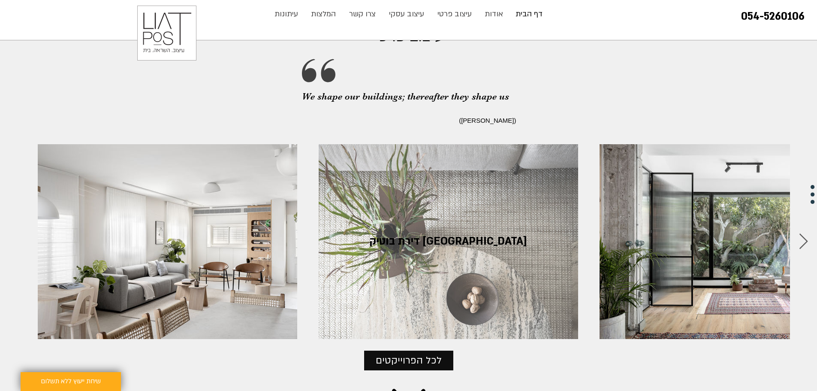
scroll to position [860, 0]
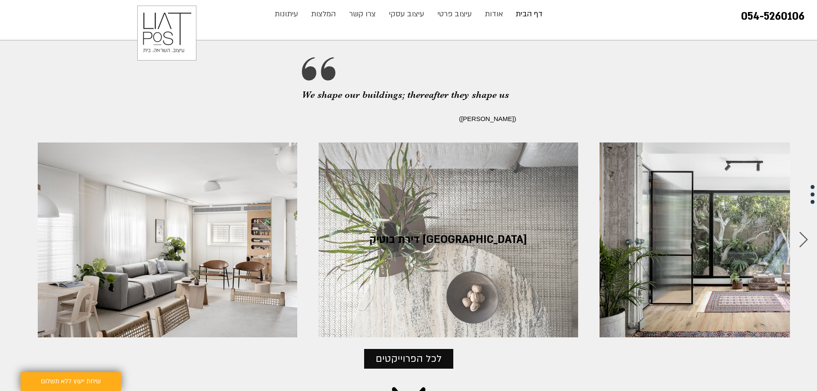
click at [431, 232] on span "דירת בוטיק ברמת גן" at bounding box center [448, 239] width 157 height 14
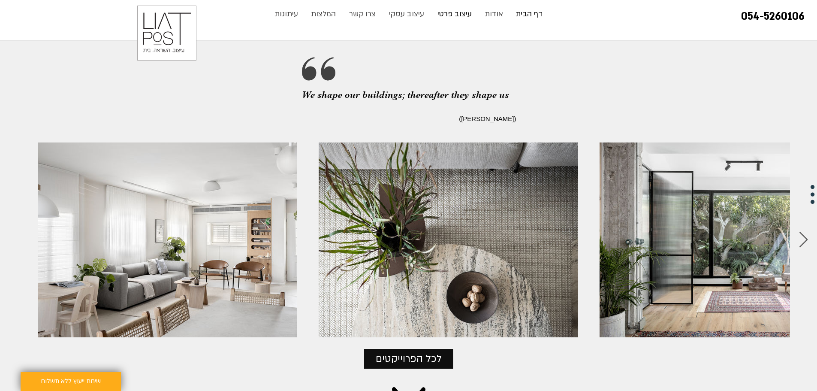
click at [467, 13] on p "עיצוב פרטי" at bounding box center [454, 14] width 43 height 17
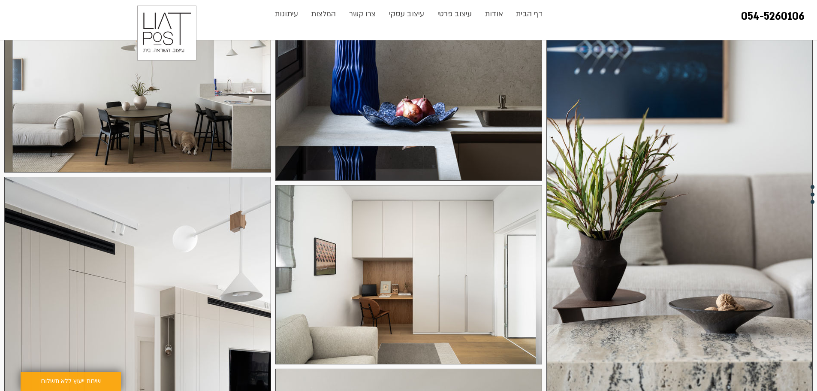
scroll to position [987, 0]
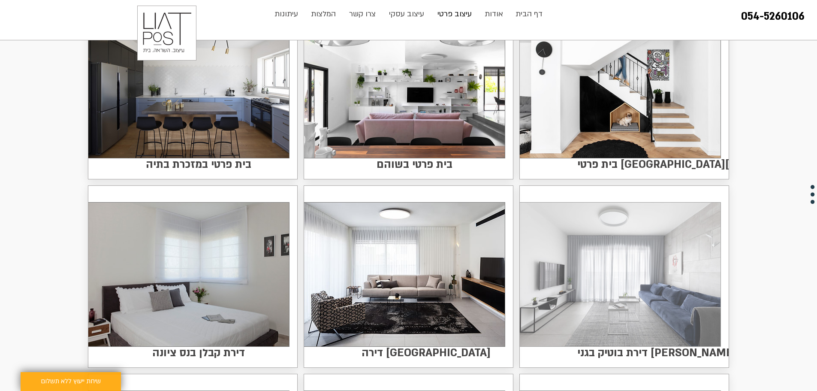
scroll to position [472, 0]
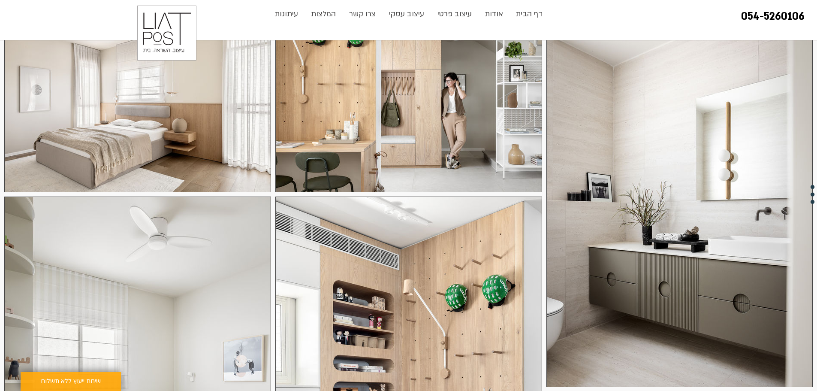
scroll to position [86, 0]
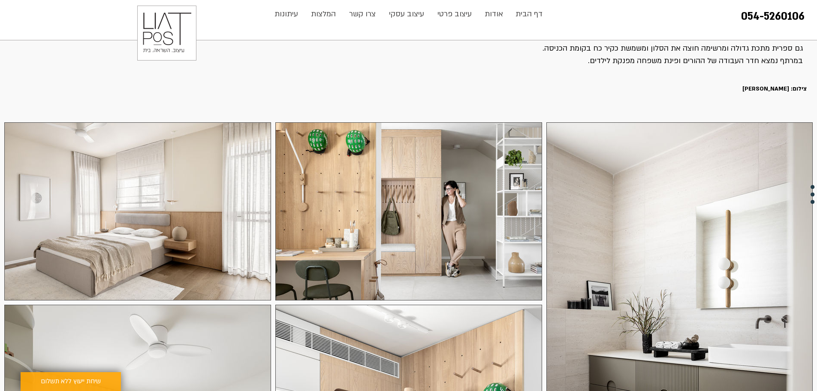
click at [145, 182] on div at bounding box center [137, 211] width 267 height 178
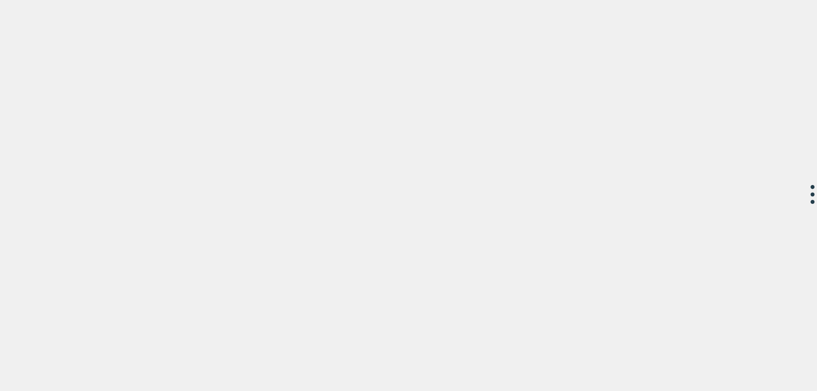
scroll to position [0, 0]
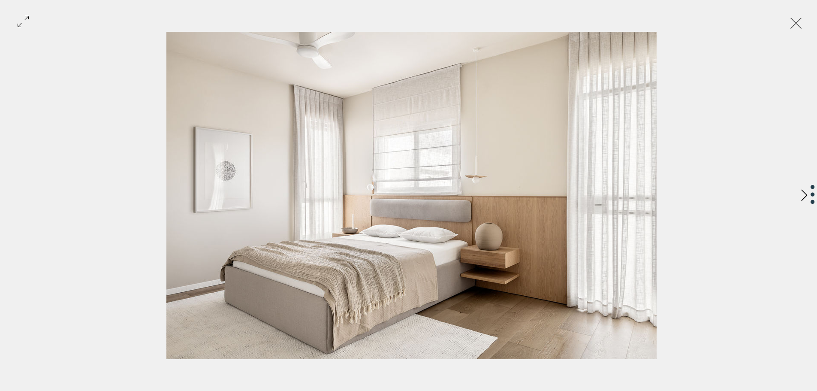
click at [798, 196] on button "Next Item" at bounding box center [804, 195] width 21 height 21
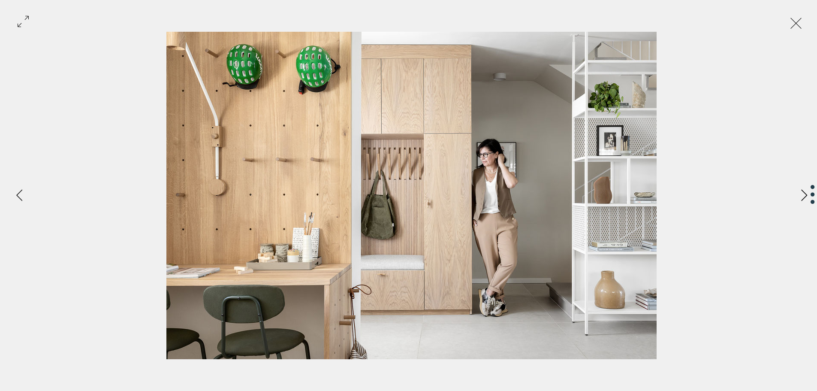
click at [798, 196] on button "Next Item" at bounding box center [804, 195] width 21 height 21
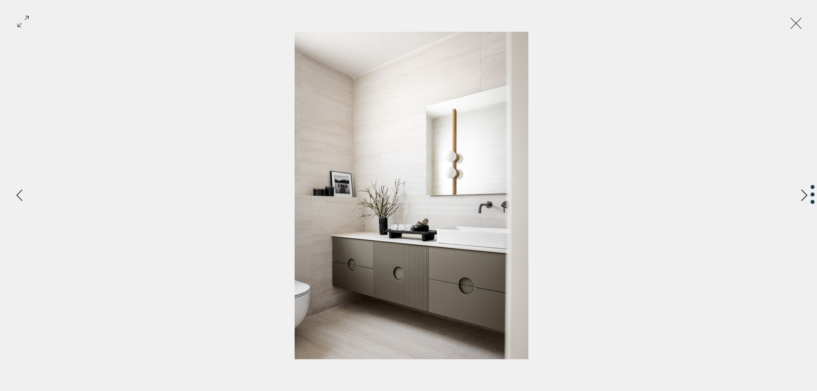
click at [798, 196] on button "Next Item" at bounding box center [804, 195] width 21 height 21
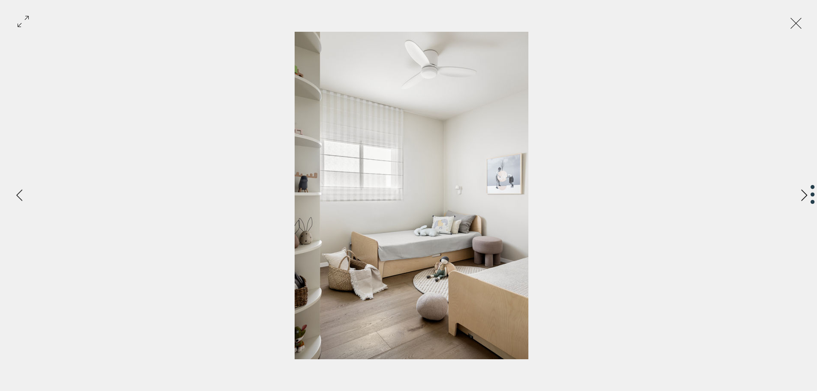
click at [798, 196] on button "Next Item" at bounding box center [804, 195] width 21 height 21
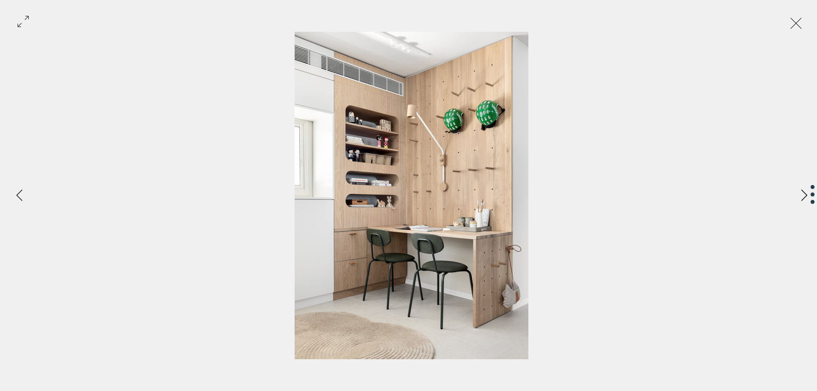
click at [798, 196] on button "Next Item" at bounding box center [804, 195] width 21 height 21
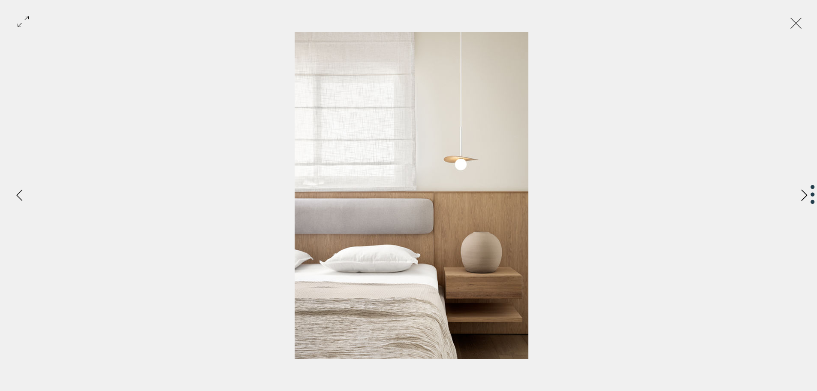
click at [798, 196] on button "Next Item" at bounding box center [804, 195] width 21 height 21
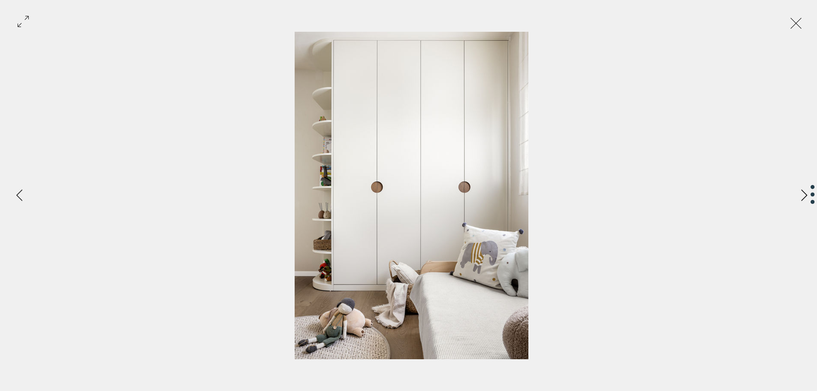
click at [798, 196] on button "Next Item" at bounding box center [804, 195] width 21 height 21
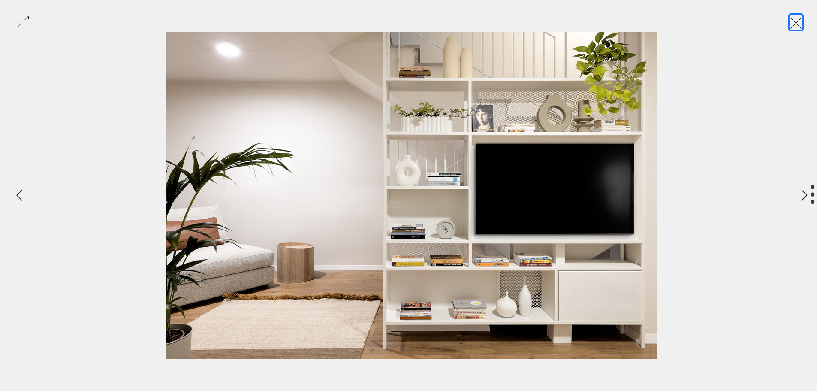
click at [798, 22] on button "Exit expand mode" at bounding box center [796, 22] width 16 height 19
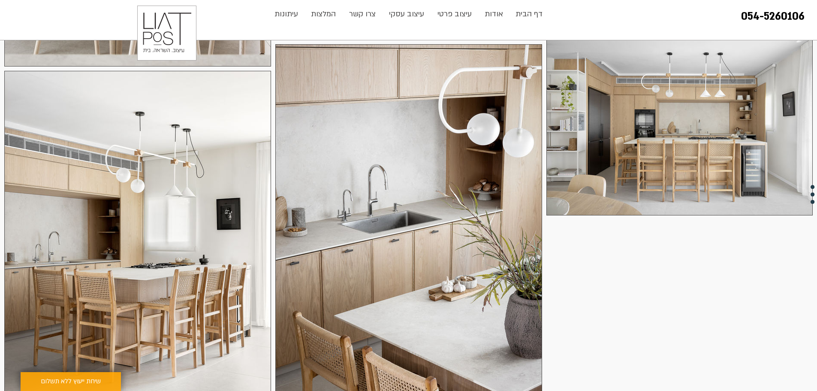
scroll to position [3003, 0]
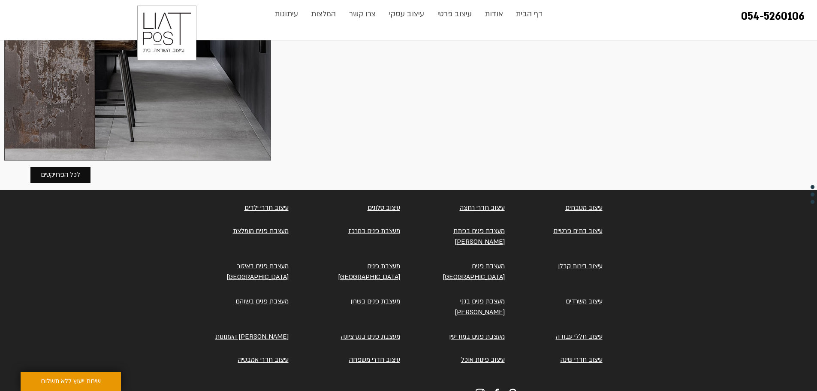
scroll to position [3645, 0]
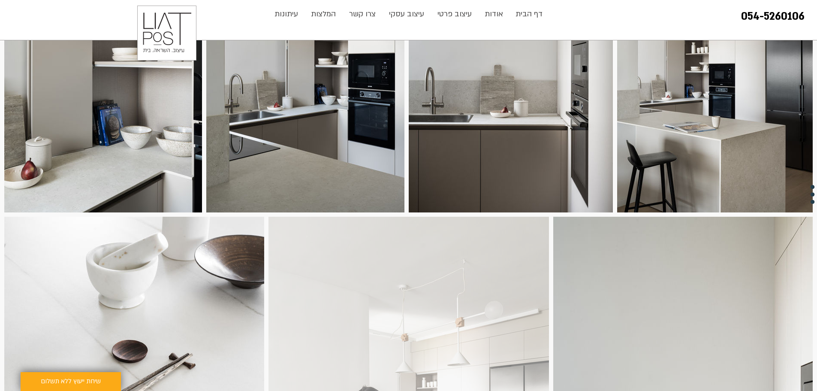
scroll to position [386, 0]
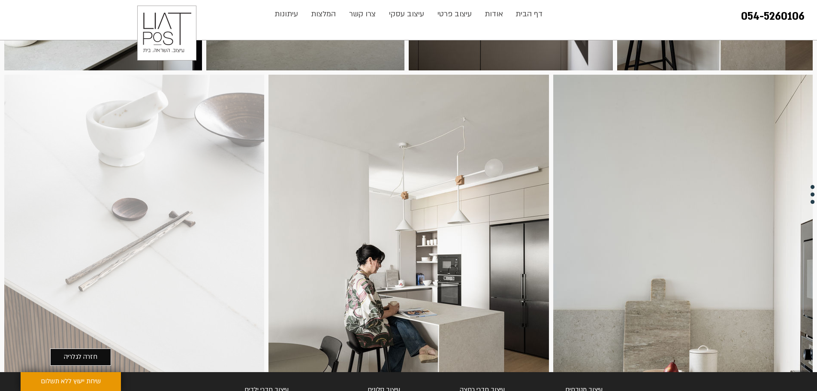
click at [128, 238] on div "main content" at bounding box center [134, 269] width 260 height 389
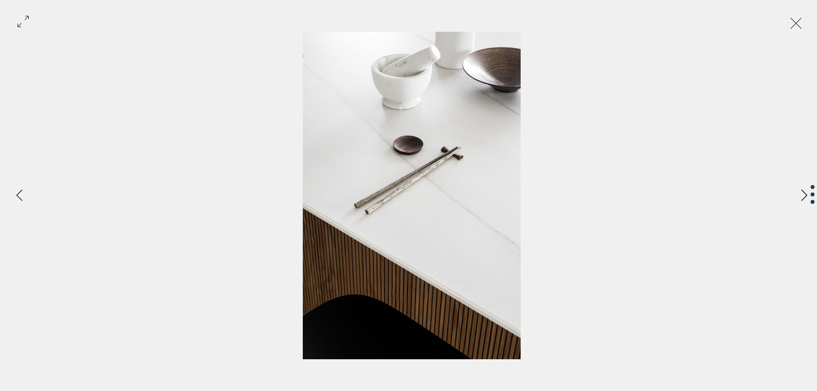
click at [797, 202] on button "Previous Item" at bounding box center [804, 195] width 21 height 21
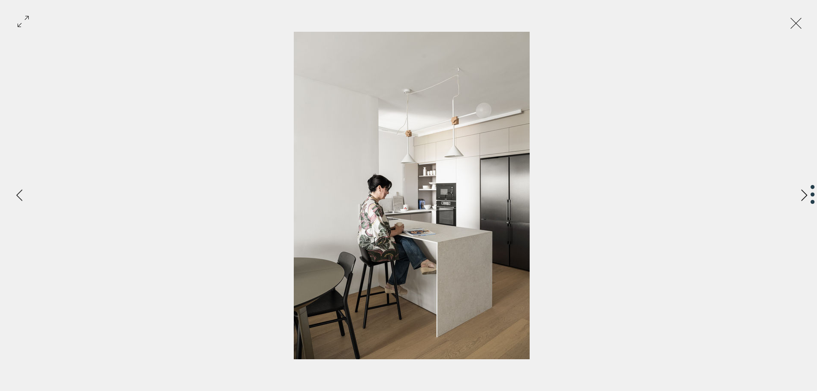
click at [797, 202] on button "Previous Item" at bounding box center [804, 195] width 21 height 21
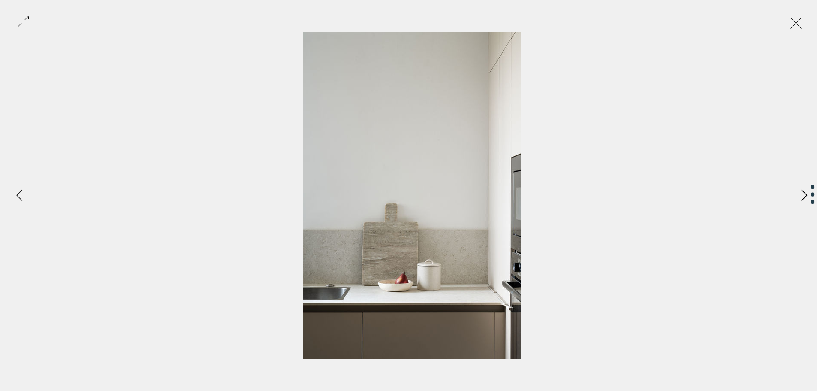
click at [797, 202] on button "Previous Item" at bounding box center [804, 195] width 21 height 21
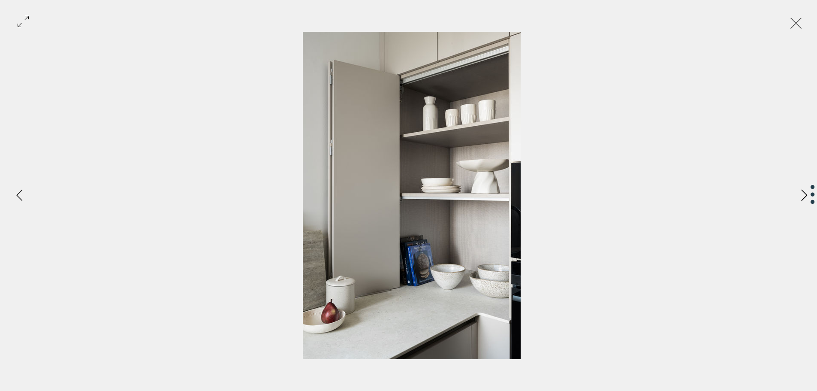
click at [797, 202] on button "Previous Item" at bounding box center [804, 195] width 21 height 21
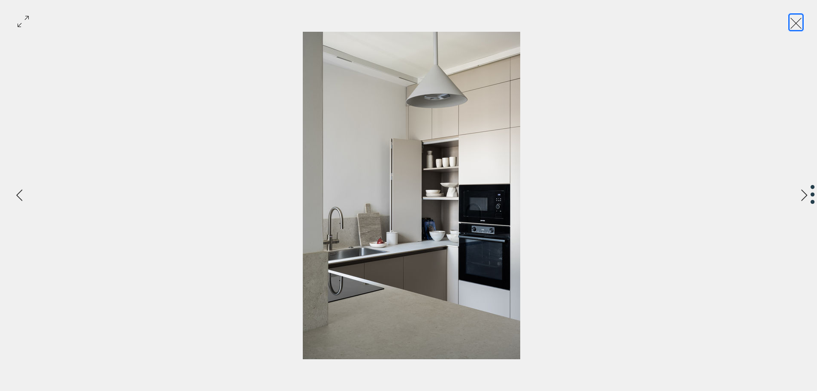
click at [796, 27] on button "Exit expand mode" at bounding box center [796, 22] width 16 height 19
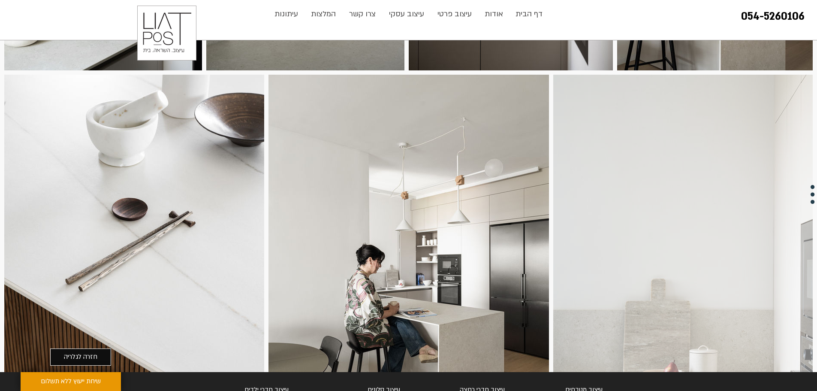
scroll to position [643, 0]
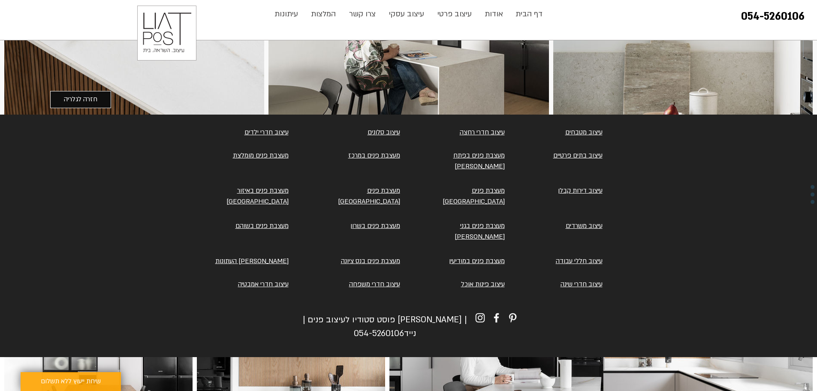
click at [576, 280] on link "עיצוב חדרי שינה" at bounding box center [582, 284] width 42 height 9
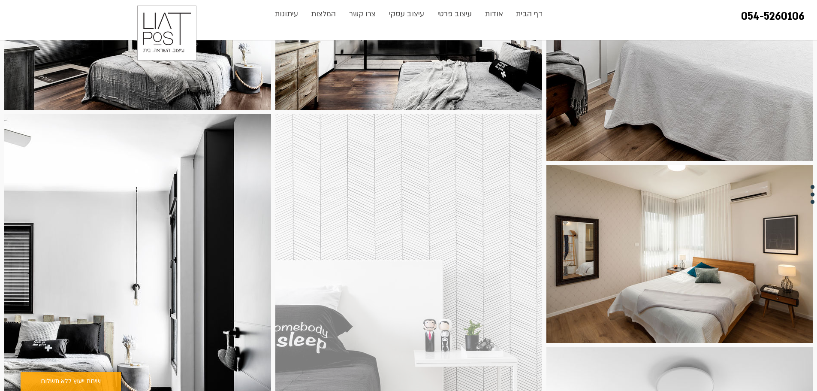
scroll to position [1330, 0]
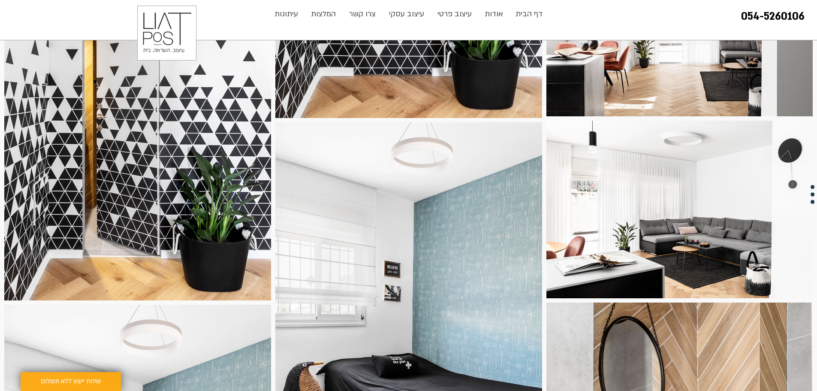
scroll to position [1458, 0]
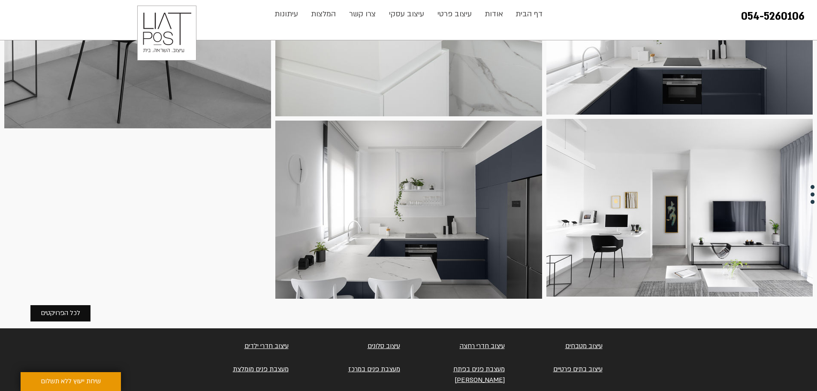
scroll to position [1115, 0]
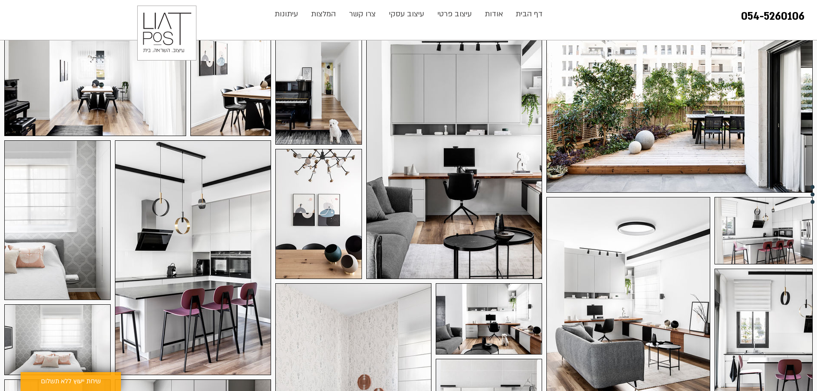
scroll to position [214, 0]
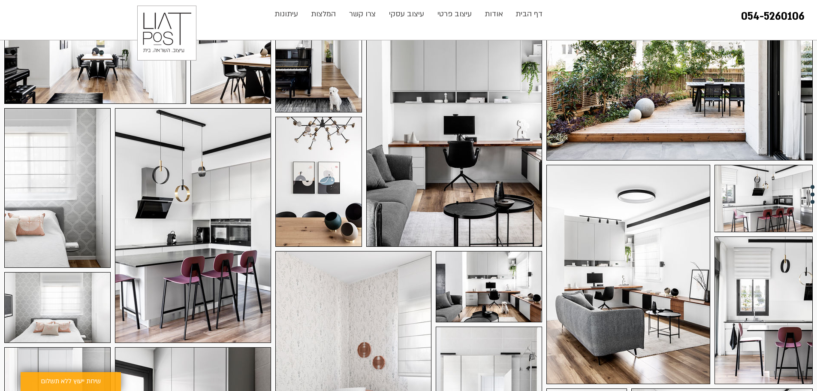
click at [196, 246] on div at bounding box center [193, 225] width 156 height 235
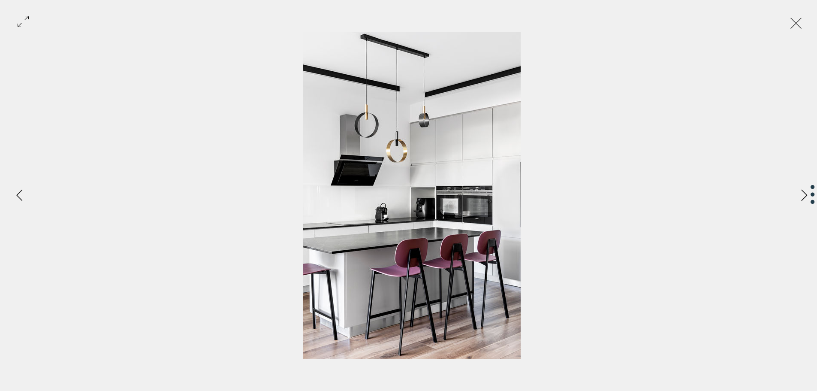
click at [583, 240] on div "Gallery item, detailed view" at bounding box center [412, 195] width 746 height 327
click at [791, 26] on button "Exit expand mode" at bounding box center [796, 22] width 16 height 19
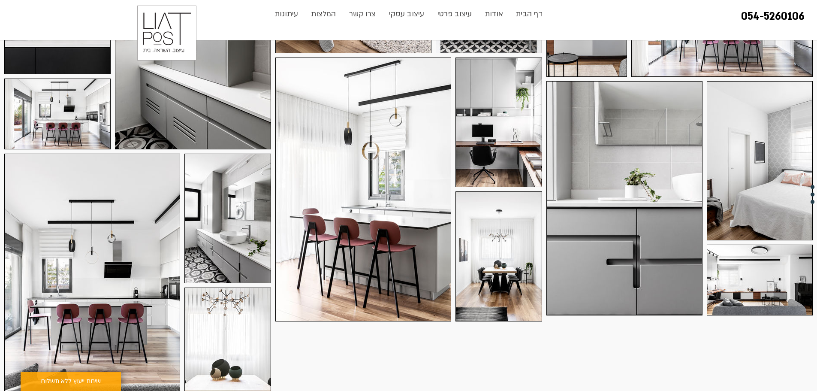
scroll to position [729, 0]
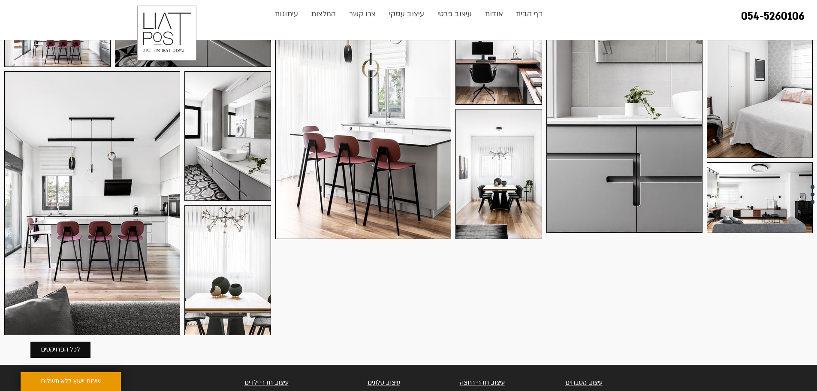
click at [91, 197] on div at bounding box center [92, 203] width 176 height 264
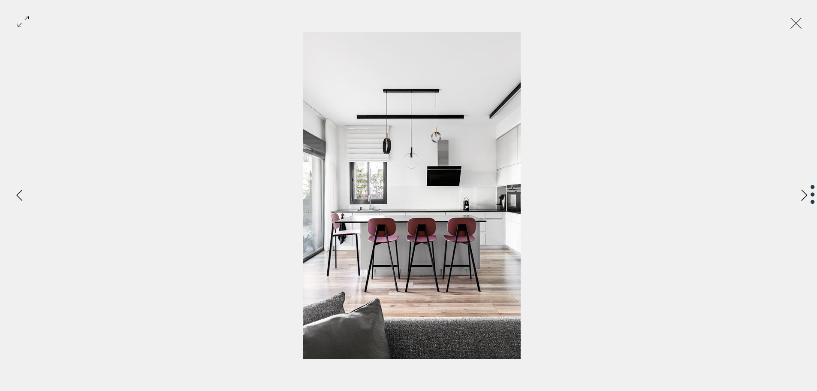
click at [630, 215] on div "Gallery item, detailed view" at bounding box center [412, 195] width 746 height 327
click at [788, 21] on button "Exit expand mode" at bounding box center [796, 22] width 16 height 19
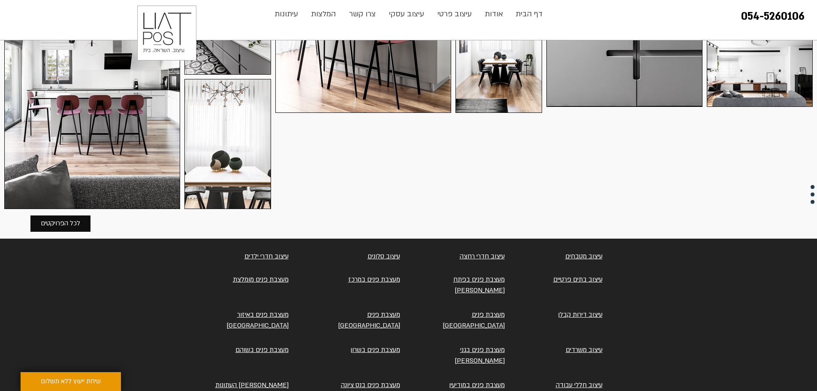
scroll to position [858, 0]
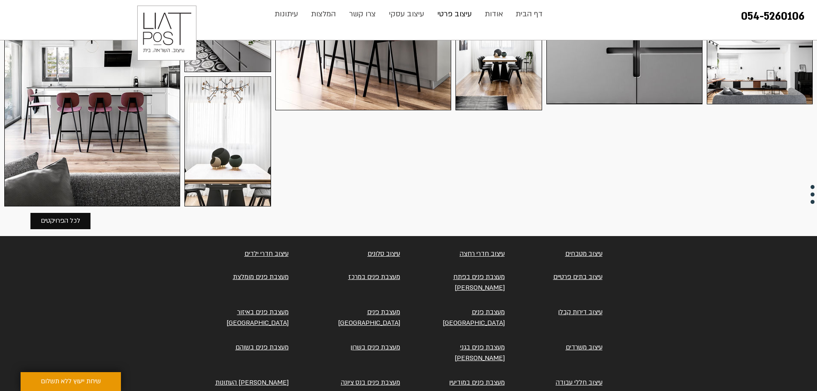
click at [451, 13] on p "עיצוב פרטי" at bounding box center [454, 14] width 43 height 17
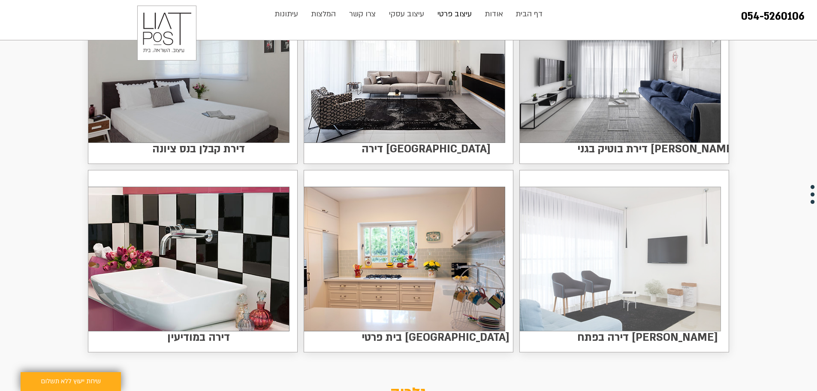
scroll to position [987, 0]
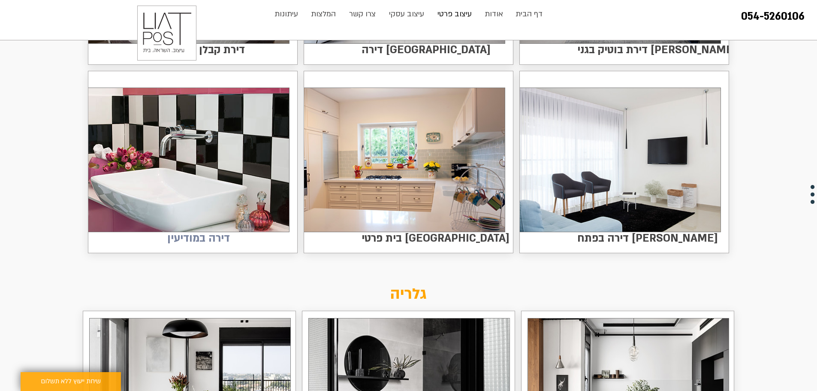
click at [223, 243] on span "דירה במודיעין" at bounding box center [198, 238] width 63 height 17
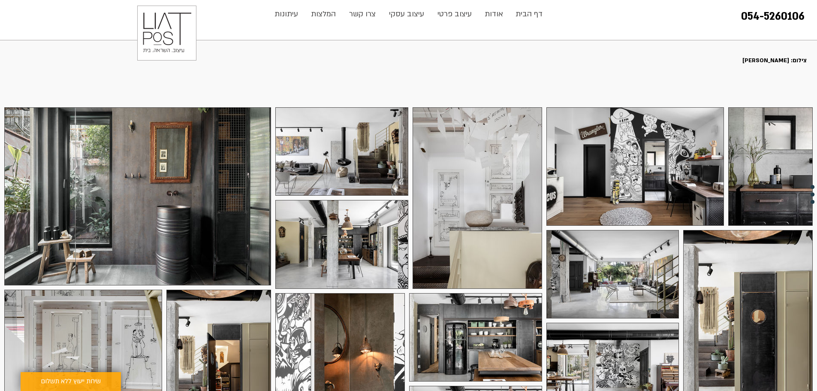
scroll to position [129, 0]
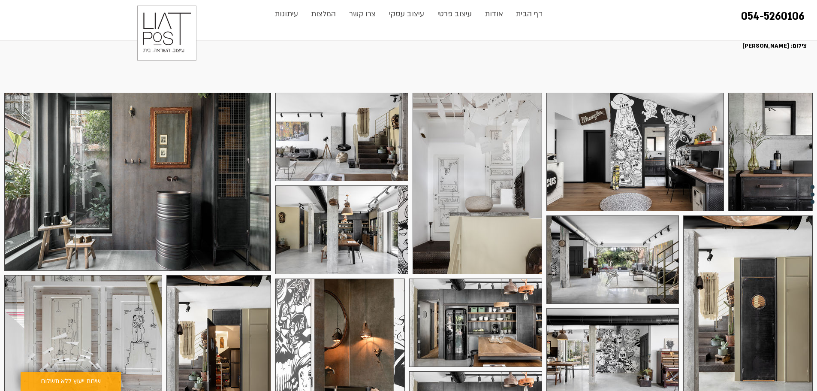
click at [475, 183] on div at bounding box center [478, 183] width 130 height 181
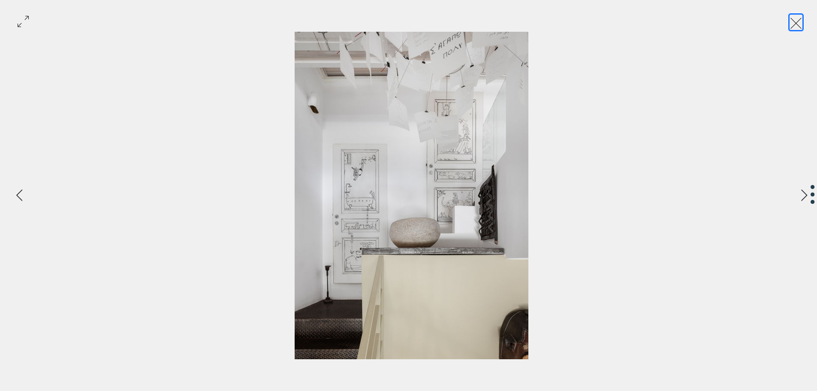
click at [791, 25] on button "Exit expand mode" at bounding box center [796, 22] width 16 height 19
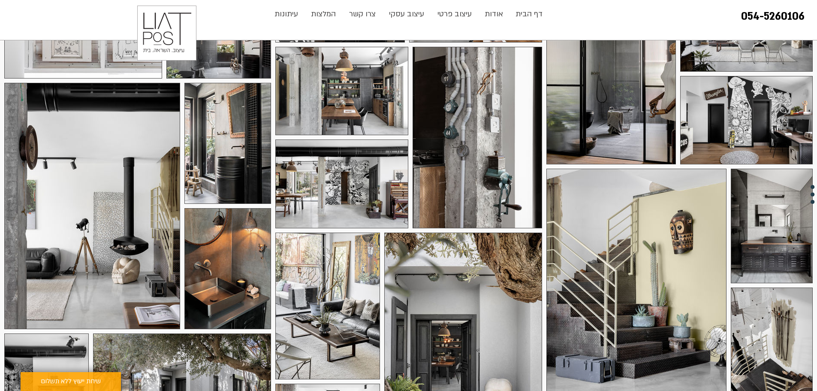
scroll to position [558, 0]
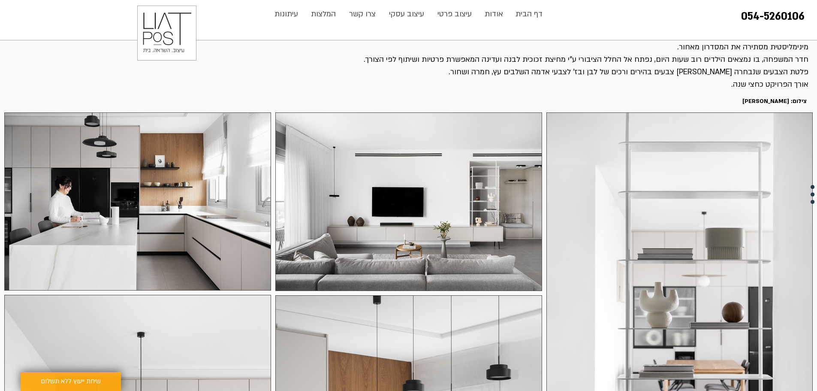
scroll to position [172, 0]
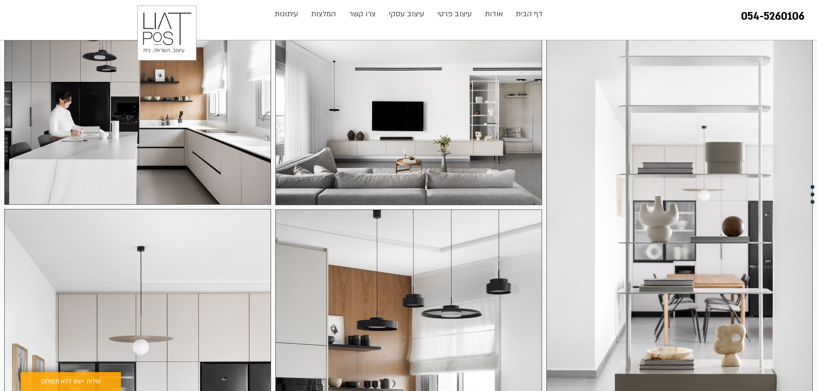
click at [483, 161] on div at bounding box center [408, 116] width 267 height 178
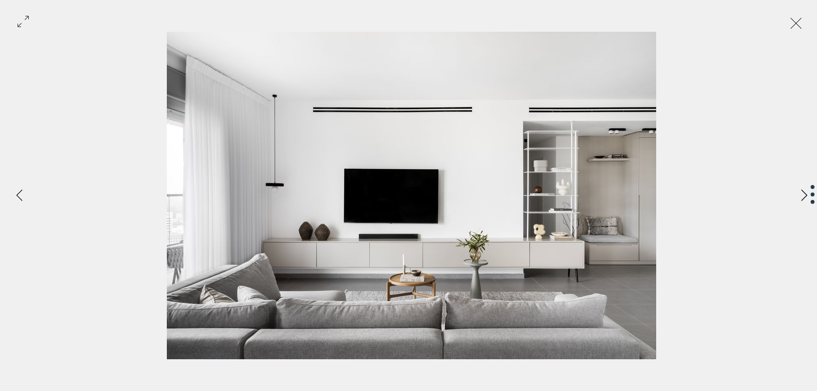
click at [795, 202] on button "Next Item" at bounding box center [804, 195] width 21 height 21
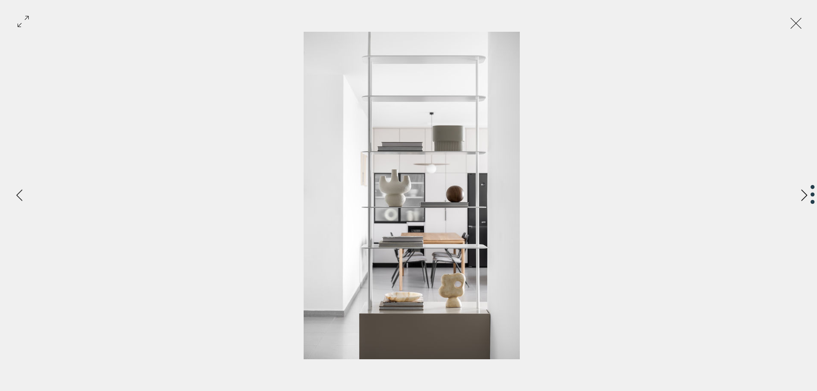
click at [795, 202] on button "Next Item" at bounding box center [804, 195] width 21 height 21
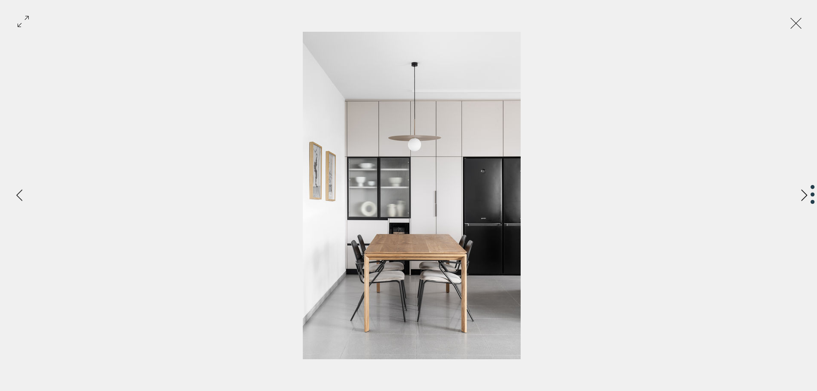
click at [795, 202] on button "Next Item" at bounding box center [804, 195] width 21 height 21
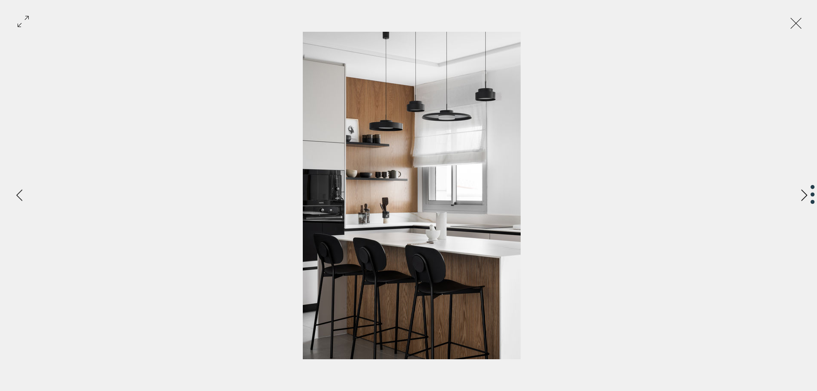
click at [795, 202] on button "Next Item" at bounding box center [804, 195] width 21 height 21
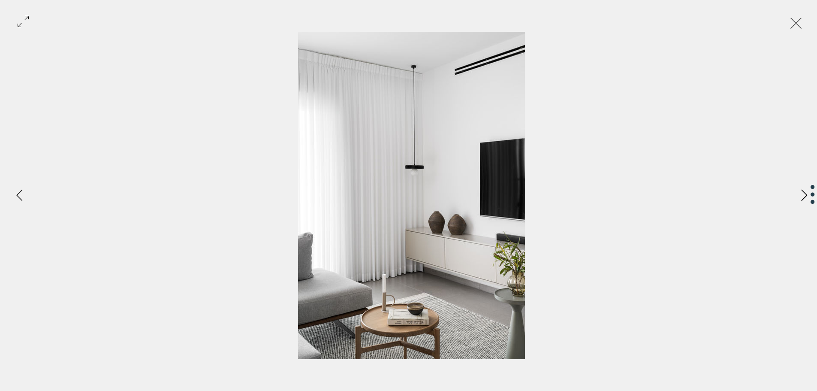
click at [795, 202] on button "Next Item" at bounding box center [804, 195] width 21 height 21
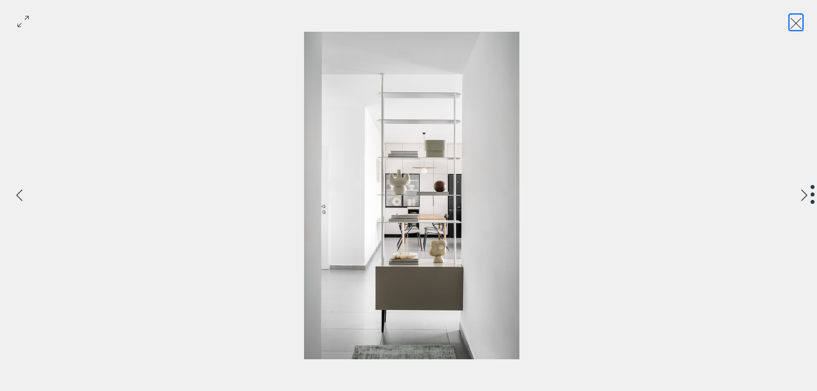
click at [796, 21] on button "Exit expand mode" at bounding box center [796, 22] width 16 height 19
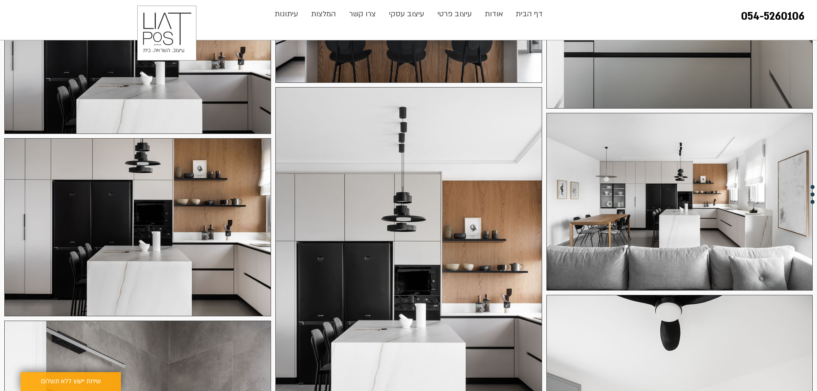
scroll to position [2102, 0]
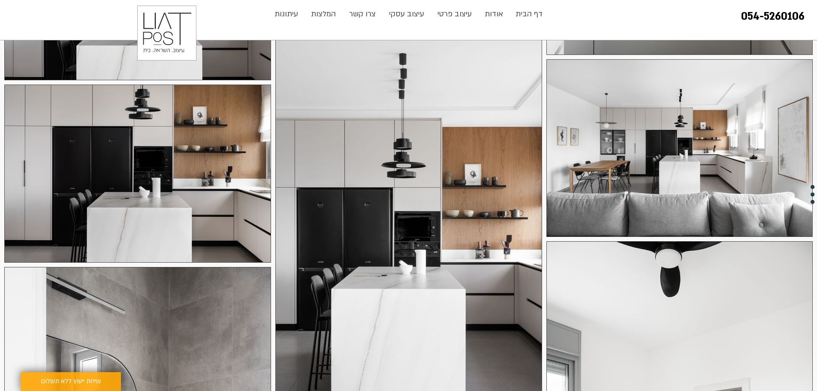
click at [380, 247] on div at bounding box center [408, 233] width 267 height 400
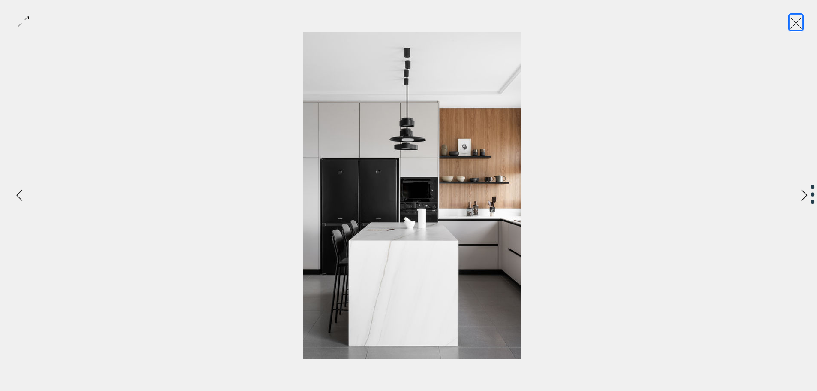
click at [800, 24] on button "Exit expand mode" at bounding box center [796, 22] width 16 height 19
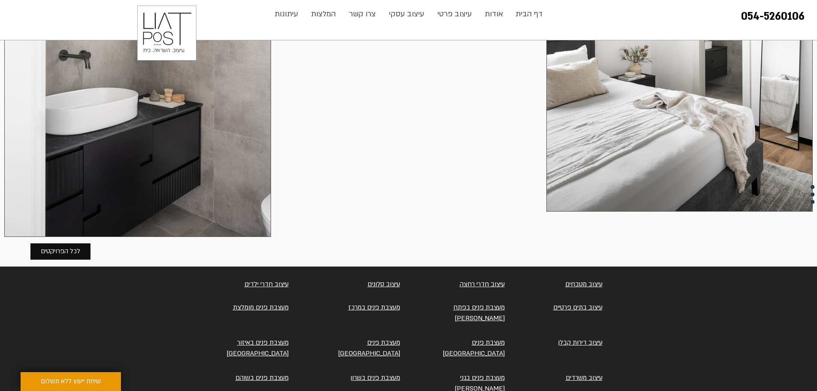
scroll to position [2448, 0]
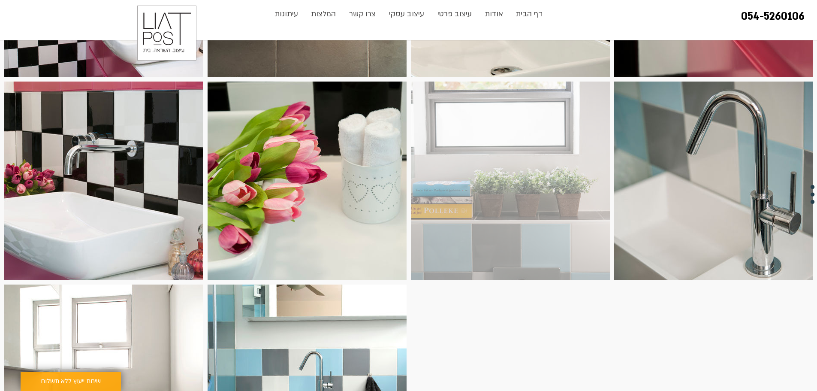
scroll to position [343, 0]
